Goal: Book appointment/travel/reservation

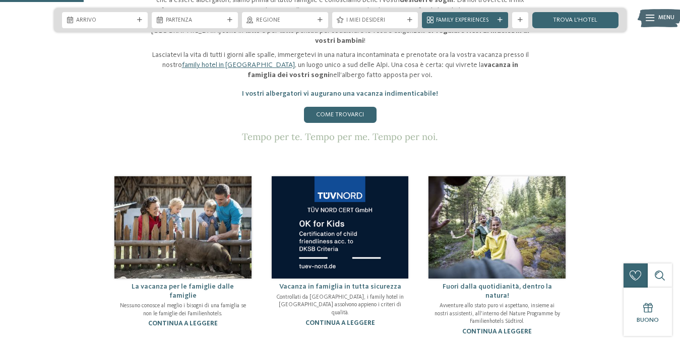
scroll to position [411, 0]
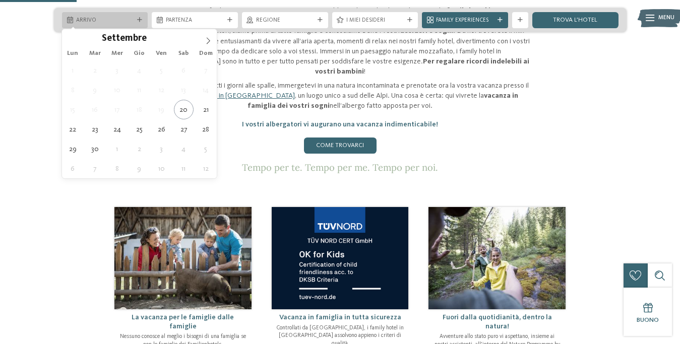
click at [137, 23] on div "Arrivo" at bounding box center [105, 20] width 86 height 16
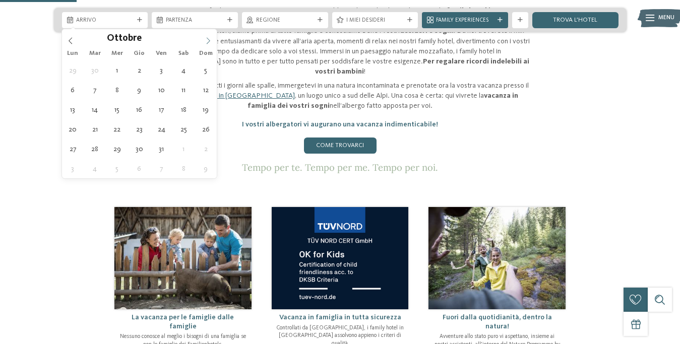
click at [203, 42] on span at bounding box center [208, 37] width 17 height 17
type input "****"
click at [203, 42] on span at bounding box center [208, 37] width 17 height 17
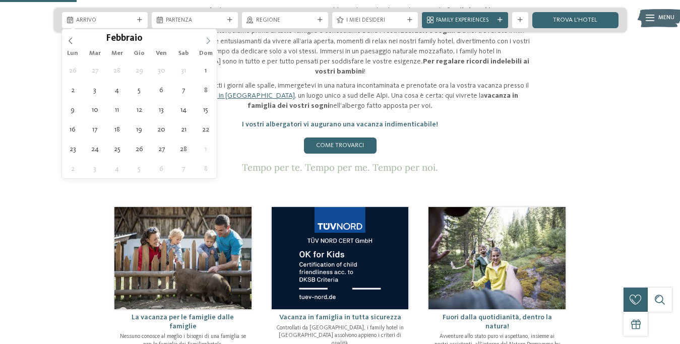
click at [203, 42] on span at bounding box center [208, 37] width 17 height 17
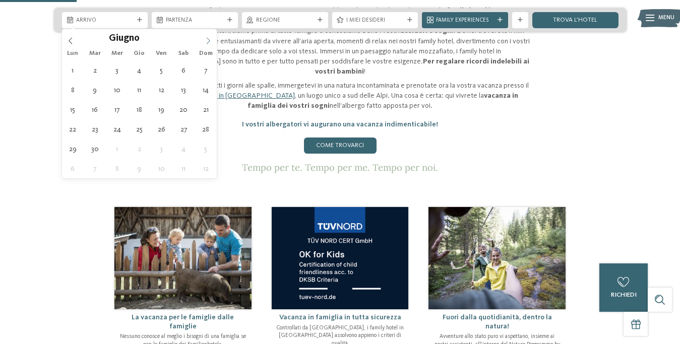
click at [203, 42] on span at bounding box center [208, 37] width 17 height 17
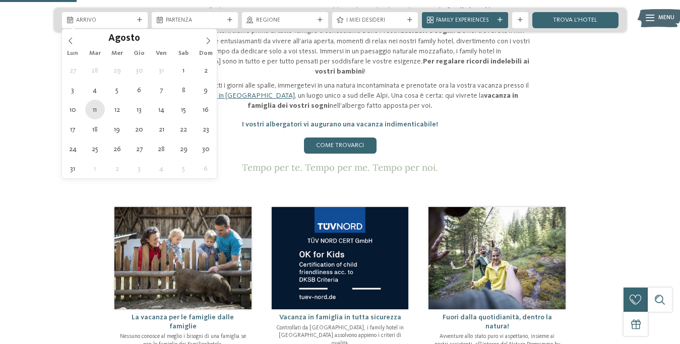
type div "11.08.2026"
type input "****"
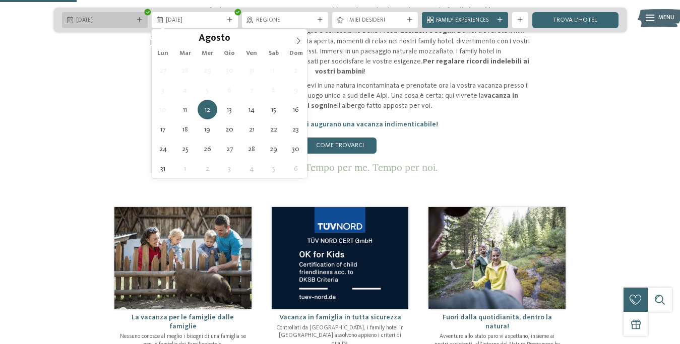
click at [97, 18] on span "11.08.2026" at bounding box center [105, 21] width 58 height 8
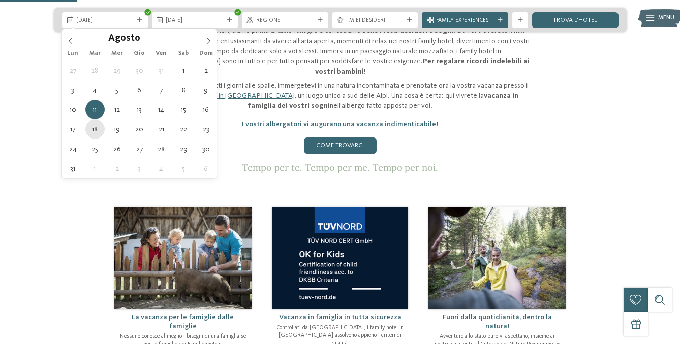
type div "18.08.2026"
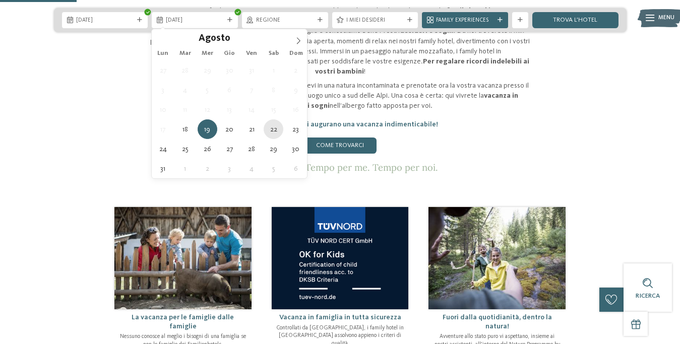
type div "22.08.2026"
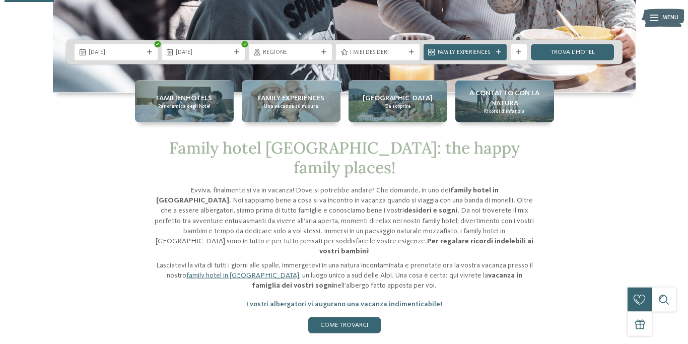
scroll to position [154, 0]
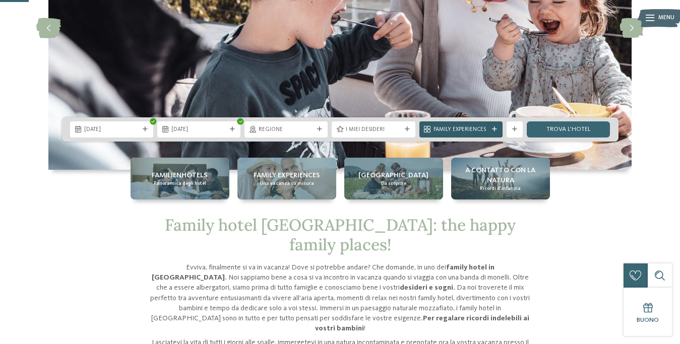
click at [491, 130] on div at bounding box center [494, 129] width 8 height 5
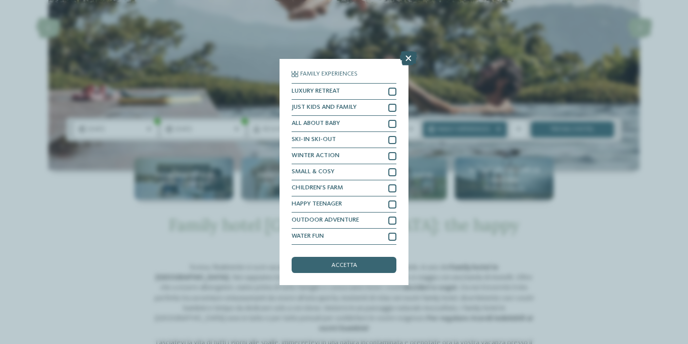
click at [411, 54] on icon at bounding box center [408, 58] width 17 height 14
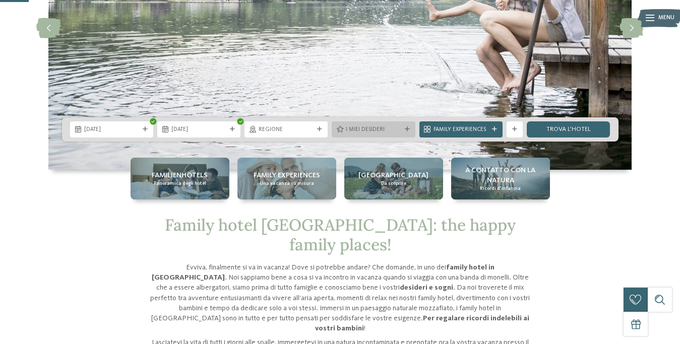
click at [402, 126] on div "I miei desideri" at bounding box center [373, 129] width 59 height 9
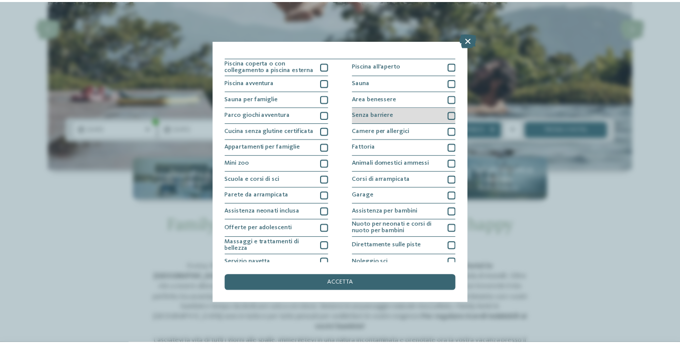
scroll to position [0, 0]
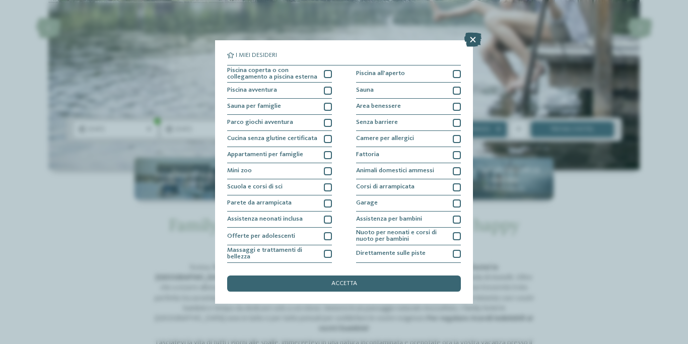
click at [471, 38] on icon at bounding box center [473, 40] width 17 height 14
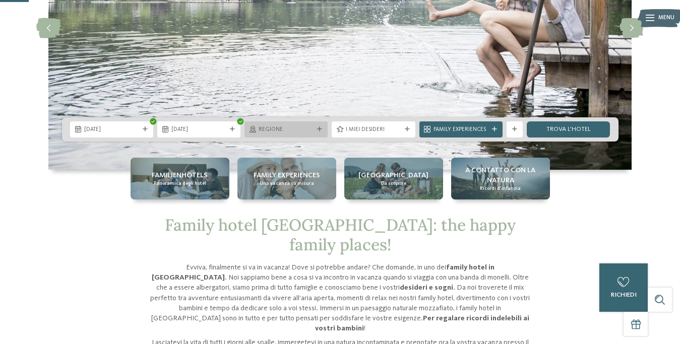
click at [270, 131] on span "Regione" at bounding box center [286, 130] width 55 height 8
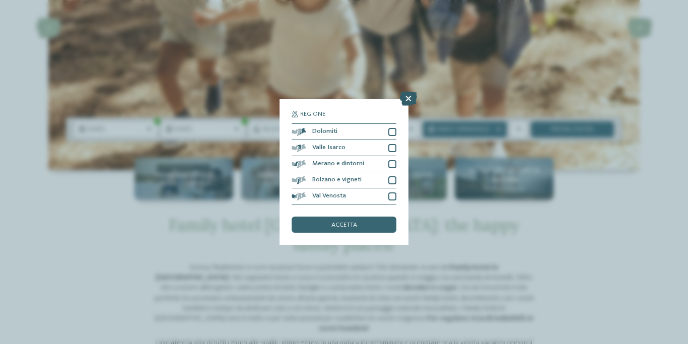
click at [412, 101] on icon at bounding box center [408, 99] width 17 height 14
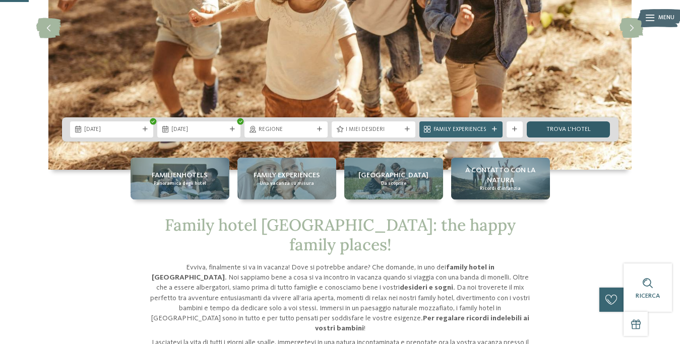
click at [575, 127] on link "trova l’hotel" at bounding box center [568, 129] width 83 height 16
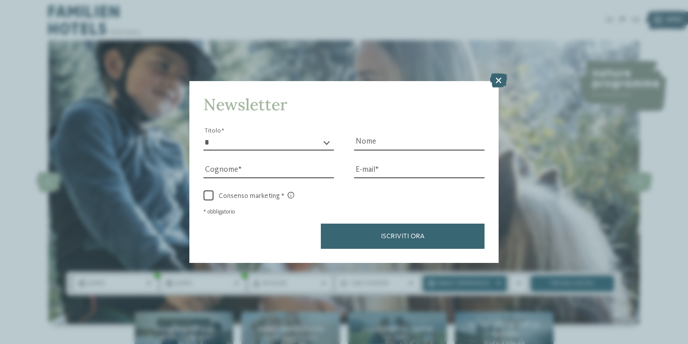
drag, startPoint x: 500, startPoint y: 77, endPoint x: 479, endPoint y: 90, distance: 24.6
click at [499, 77] on icon at bounding box center [498, 81] width 17 height 14
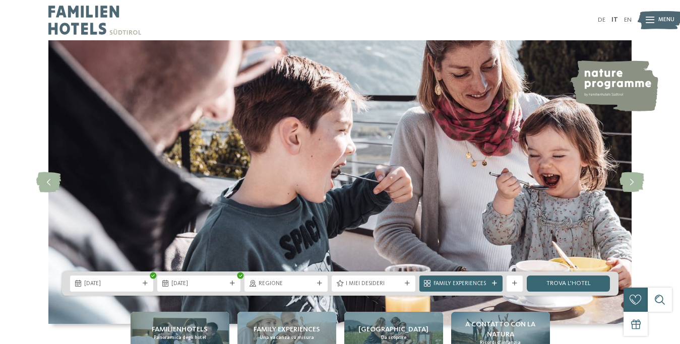
click at [662, 27] on div "Menu" at bounding box center [666, 20] width 16 height 20
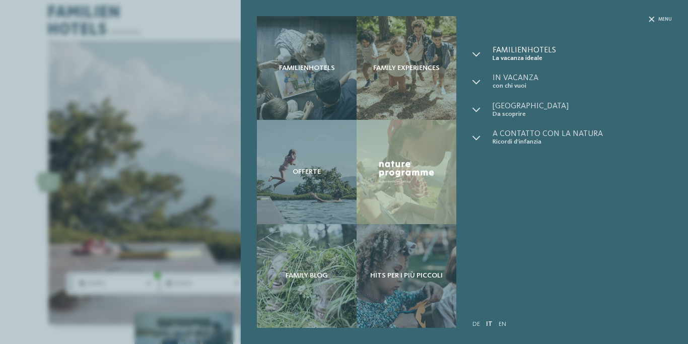
click at [538, 53] on span "Familienhotels" at bounding box center [582, 50] width 179 height 8
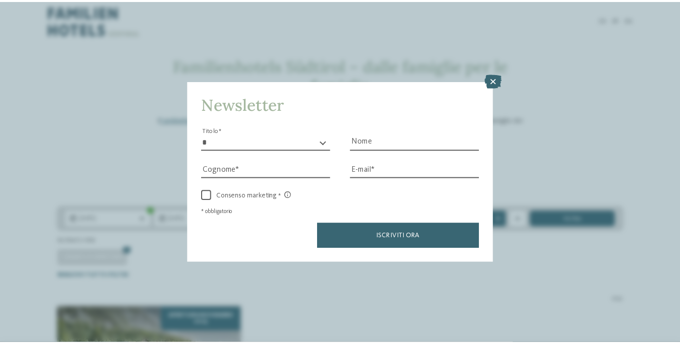
scroll to position [249, 0]
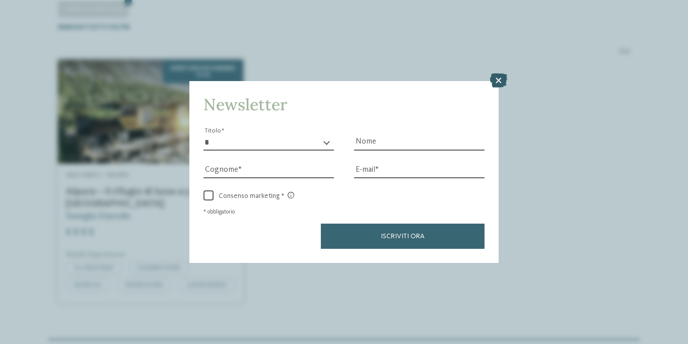
click at [498, 81] on icon at bounding box center [498, 81] width 17 height 14
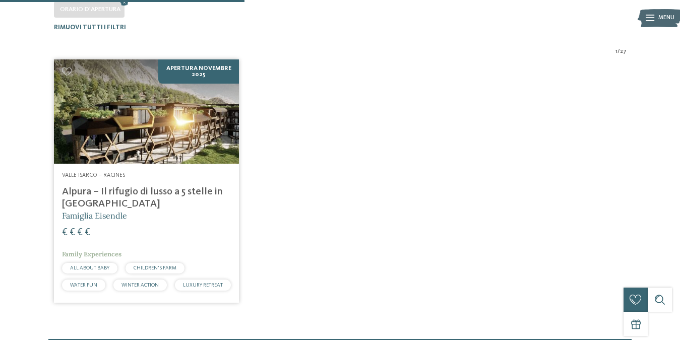
click at [115, 191] on h4 "Alpura – Il rifugio di lusso a 5 stelle in Alto Adige" at bounding box center [146, 198] width 169 height 24
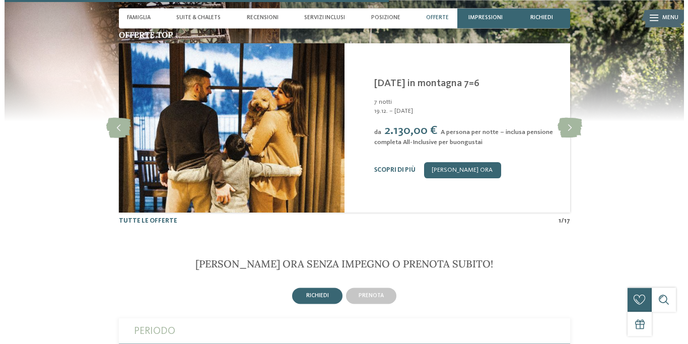
scroll to position [1491, 0]
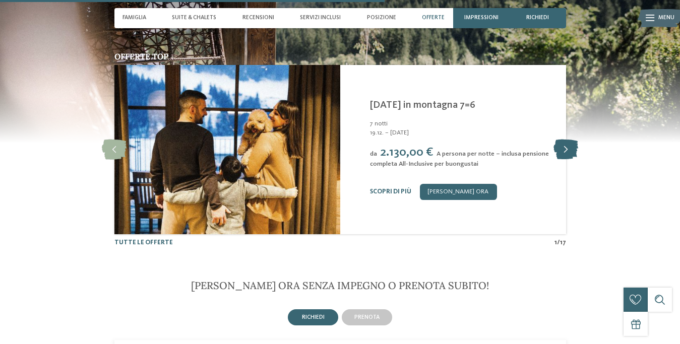
click at [569, 160] on icon at bounding box center [565, 150] width 25 height 20
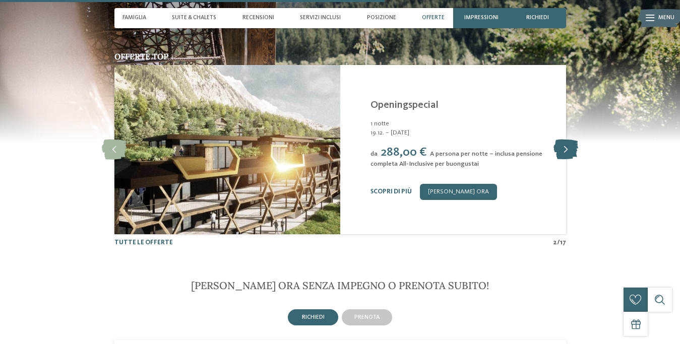
click at [567, 160] on icon at bounding box center [565, 150] width 25 height 20
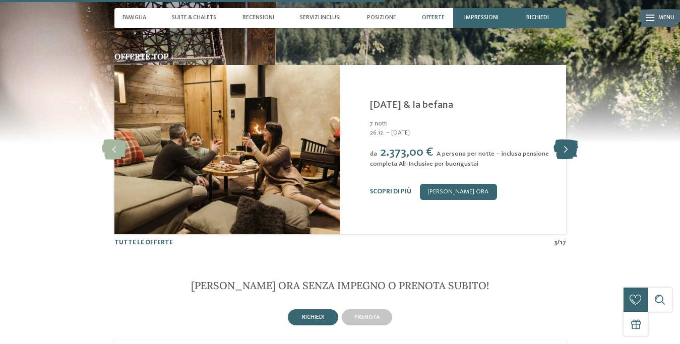
click at [567, 160] on icon at bounding box center [565, 150] width 25 height 20
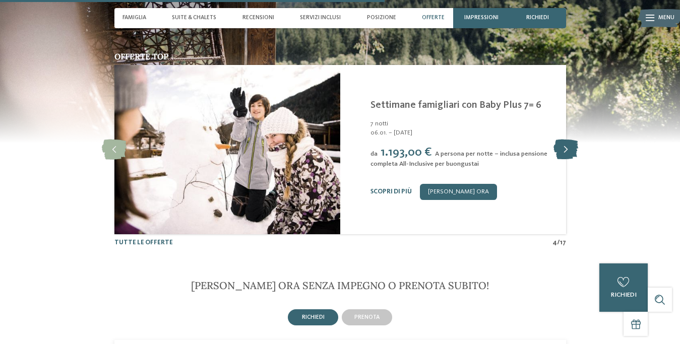
click at [565, 160] on icon at bounding box center [565, 150] width 25 height 20
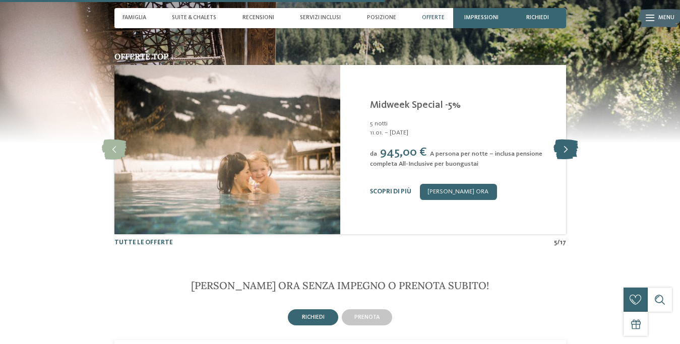
click at [565, 160] on icon at bounding box center [565, 150] width 25 height 20
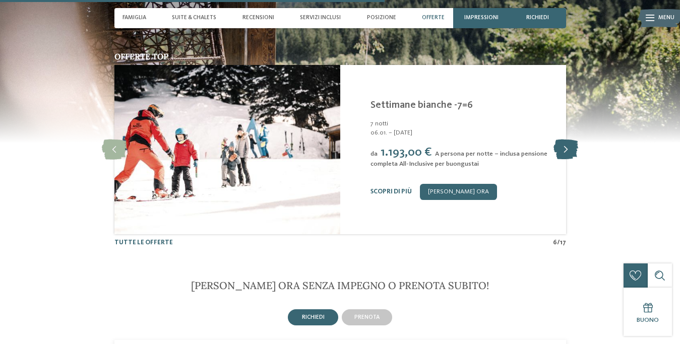
click at [565, 160] on icon at bounding box center [565, 150] width 25 height 20
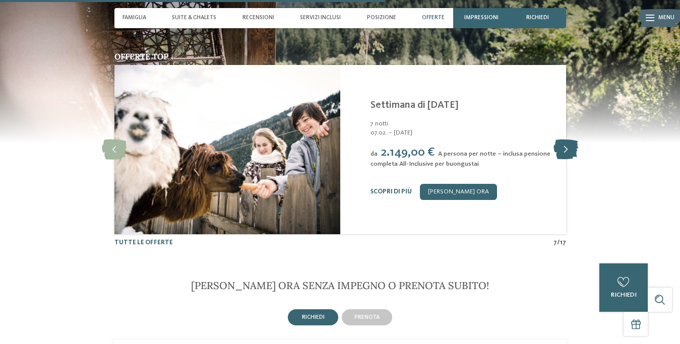
click at [565, 160] on icon at bounding box center [565, 150] width 25 height 20
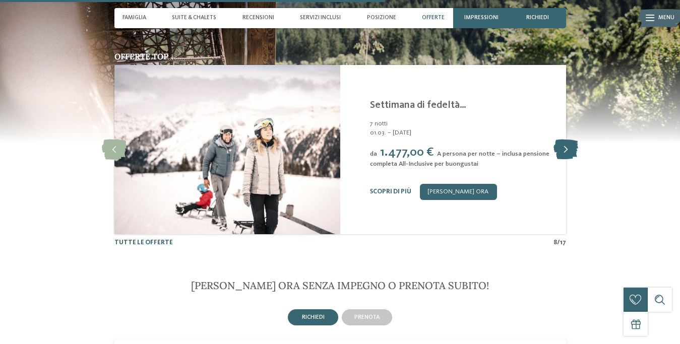
click at [563, 160] on icon at bounding box center [565, 150] width 25 height 20
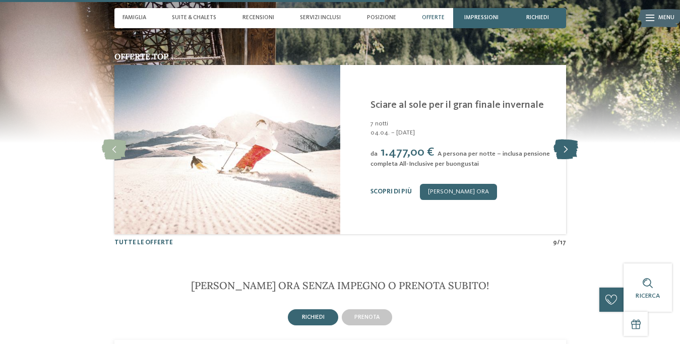
click at [562, 160] on icon at bounding box center [565, 150] width 25 height 20
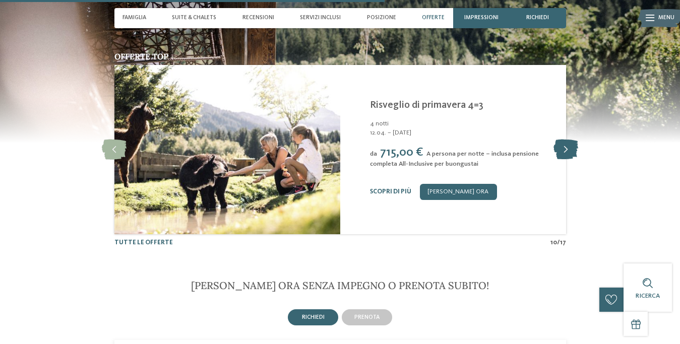
click at [562, 160] on icon at bounding box center [565, 150] width 25 height 20
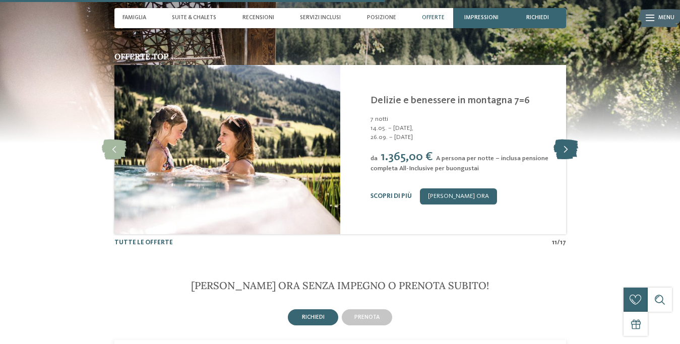
click at [562, 160] on icon at bounding box center [565, 150] width 25 height 20
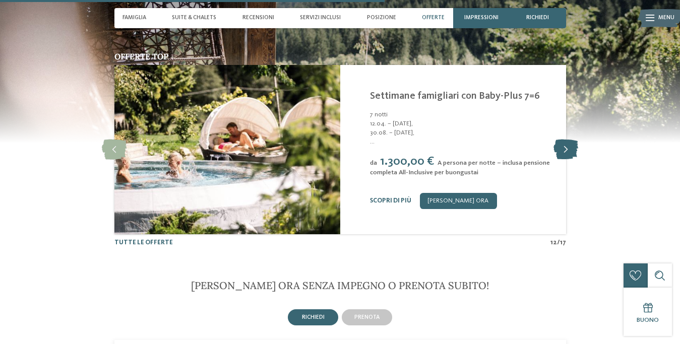
click at [563, 160] on icon at bounding box center [565, 150] width 25 height 20
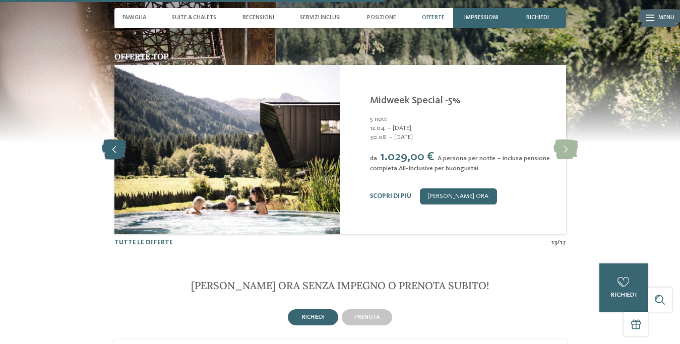
click at [115, 152] on icon at bounding box center [114, 150] width 25 height 20
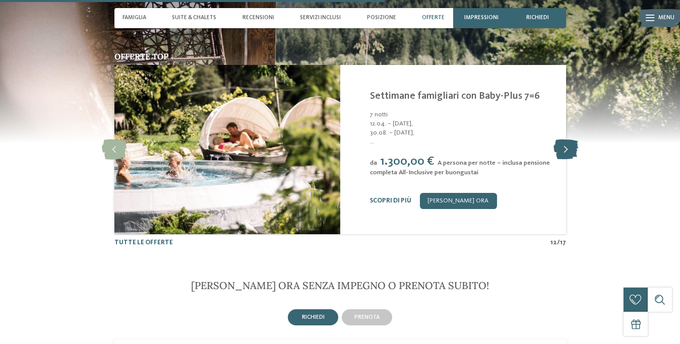
click at [565, 158] on icon at bounding box center [565, 150] width 25 height 20
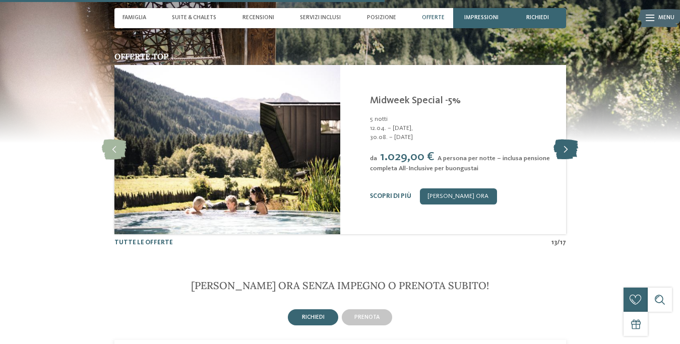
click at [562, 158] on icon at bounding box center [565, 150] width 25 height 20
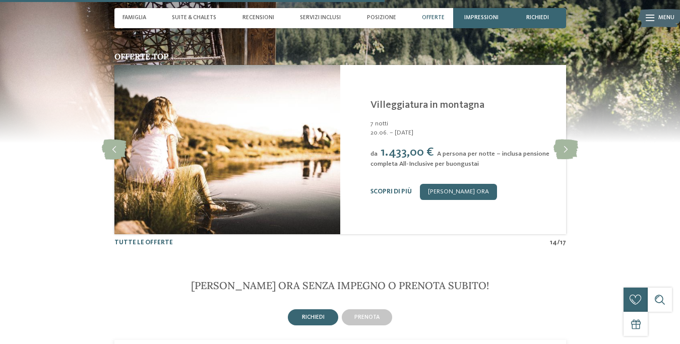
click at [399, 189] on div "Alpura Retreat Racines - Valle Isarco Villeggiatura in montagna 7 notti 20.06. …" at bounding box center [462, 149] width 185 height 101
click at [398, 195] on link "Scopri di più" at bounding box center [390, 192] width 41 height 7
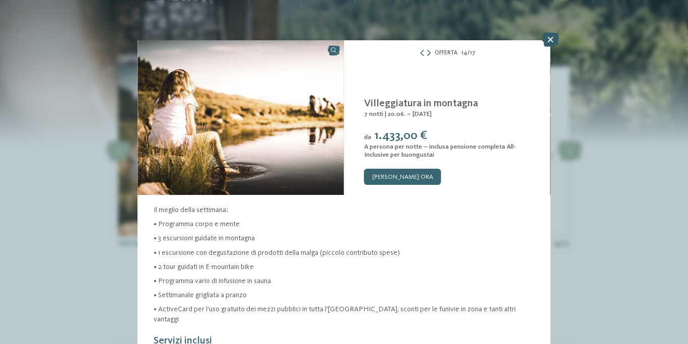
click at [551, 41] on icon at bounding box center [550, 40] width 17 height 14
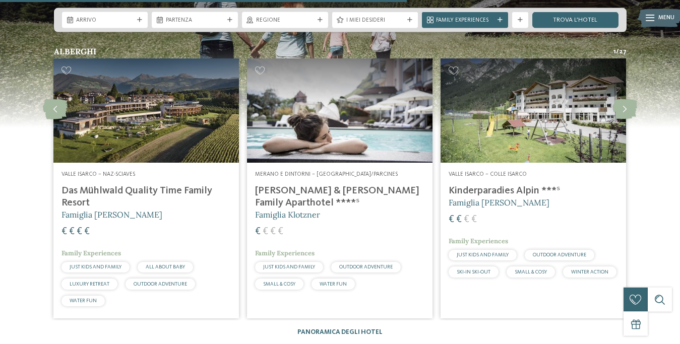
scroll to position [1439, 0]
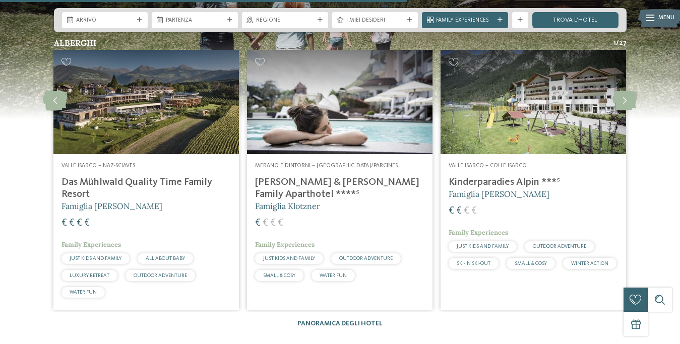
click at [149, 184] on h4 "Das Mühlwald Quality Time Family Resort" at bounding box center [145, 188] width 169 height 24
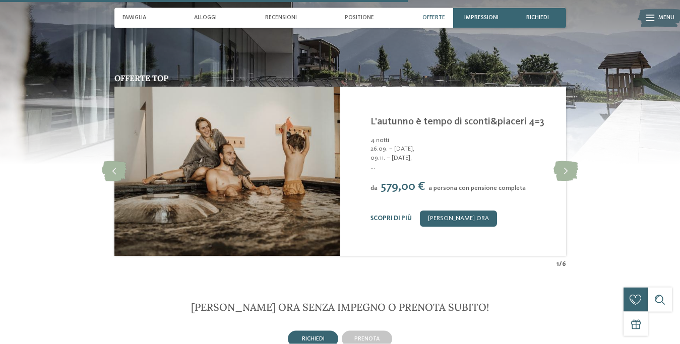
scroll to position [1748, 0]
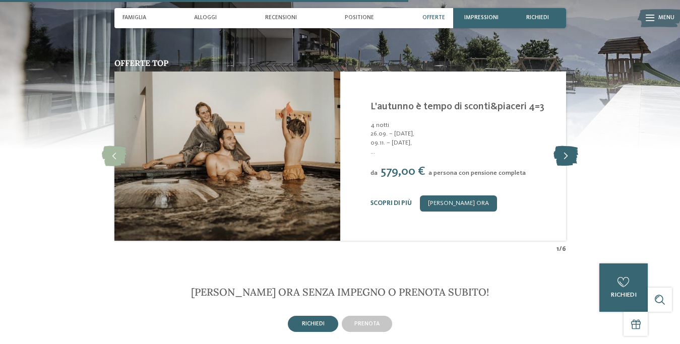
click at [570, 166] on icon at bounding box center [565, 156] width 25 height 20
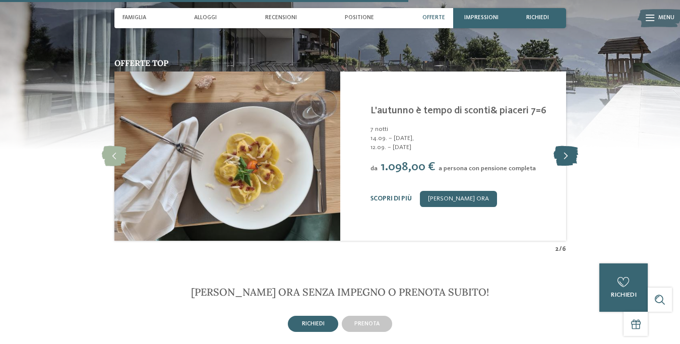
click at [569, 166] on icon at bounding box center [565, 156] width 25 height 20
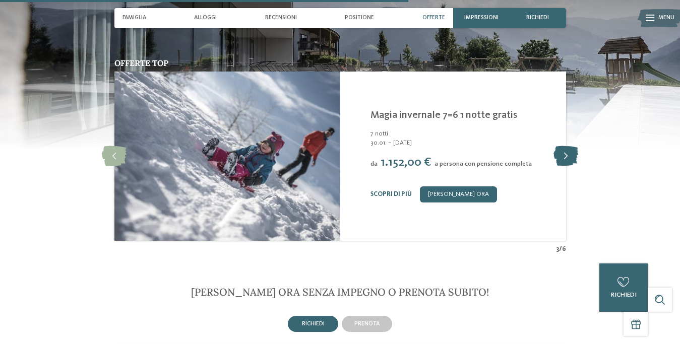
click at [569, 166] on icon at bounding box center [565, 156] width 25 height 20
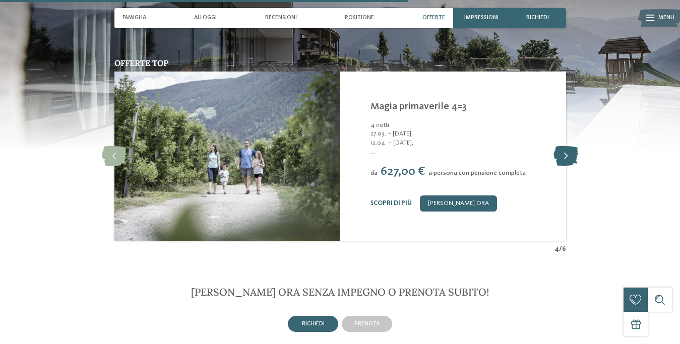
click at [569, 166] on icon at bounding box center [565, 156] width 25 height 20
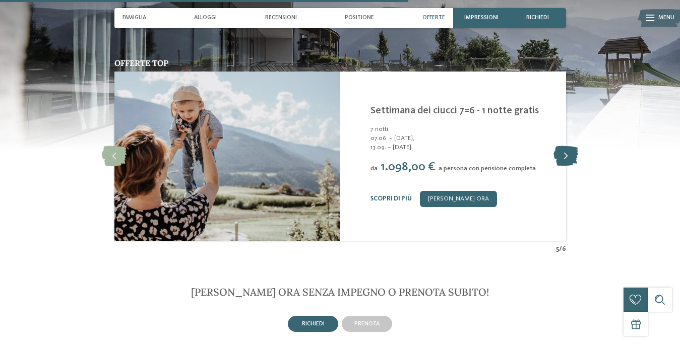
click at [569, 166] on icon at bounding box center [565, 156] width 25 height 20
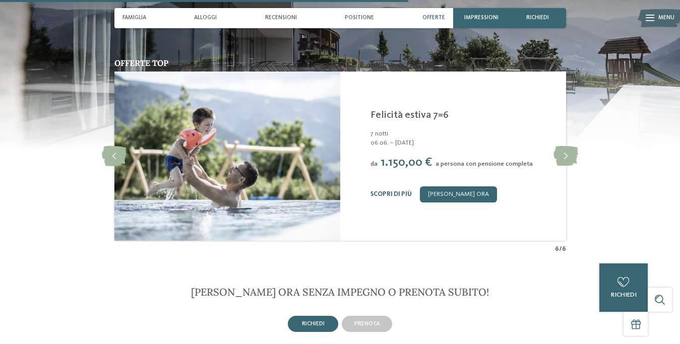
click at [388, 203] on div "Scopri di più Richiedi ora" at bounding box center [462, 194] width 185 height 16
click at [388, 198] on link "Scopri di più" at bounding box center [390, 194] width 41 height 7
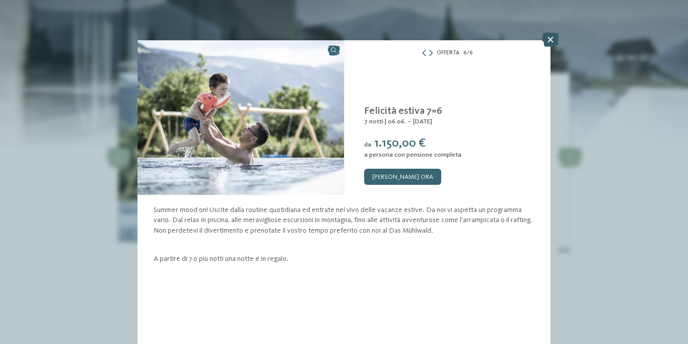
click at [548, 40] on icon at bounding box center [550, 40] width 17 height 14
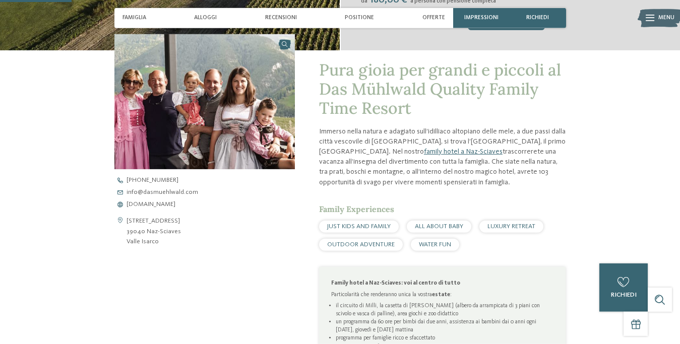
scroll to position [257, 0]
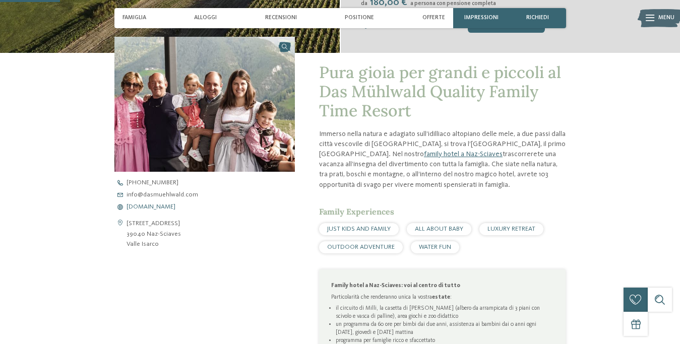
click at [141, 206] on span "[DOMAIN_NAME]" at bounding box center [151, 207] width 49 height 7
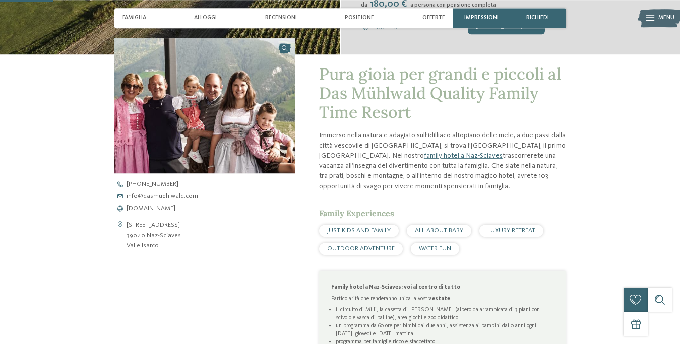
scroll to position [257, 0]
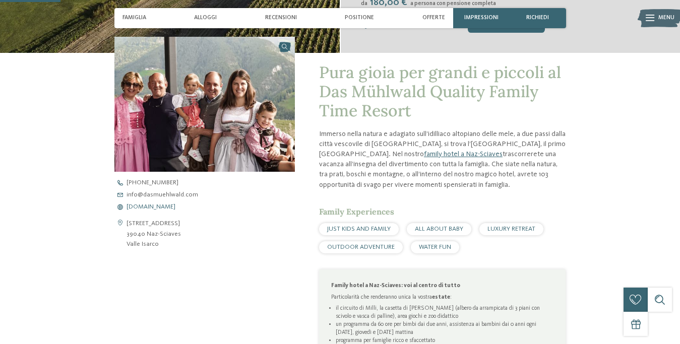
click at [167, 206] on span "[DOMAIN_NAME]" at bounding box center [151, 207] width 49 height 7
